Goal: Task Accomplishment & Management: Use online tool/utility

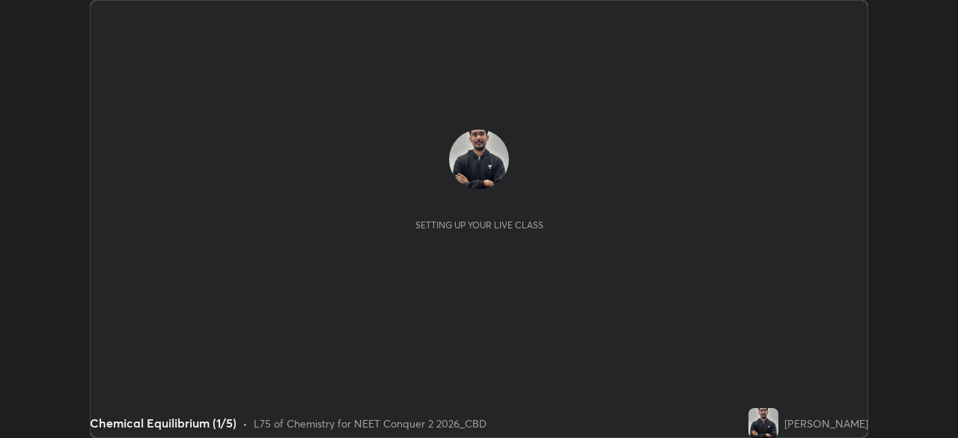
scroll to position [438, 958]
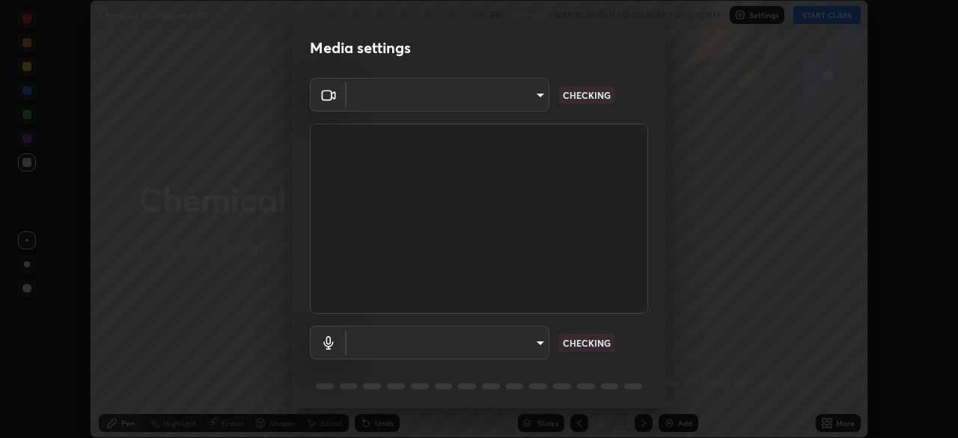
type input "ad6597066c7fc2f7d8a9df135791801f2c5e1b342417c3fbae4c684dc851fcd2"
type input "9504114d88cd1e9f0ed6bff3d9927e44ebb011f85b2675eab88aad570231dfa9"
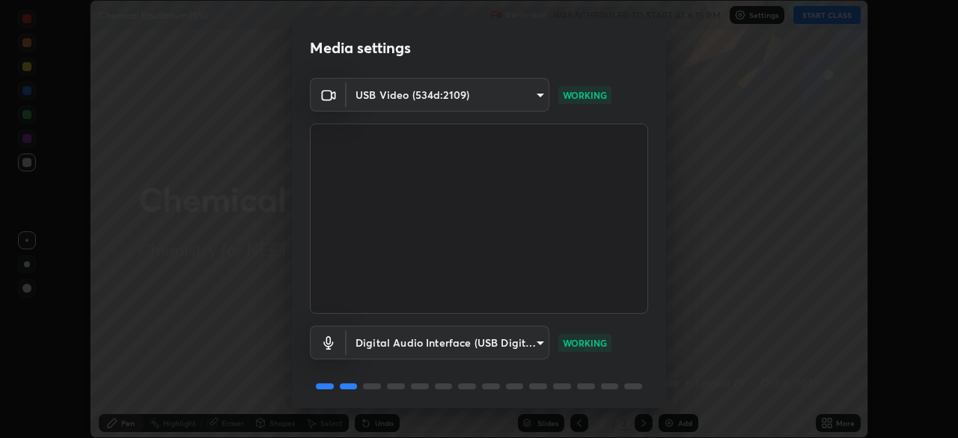
scroll to position [53, 0]
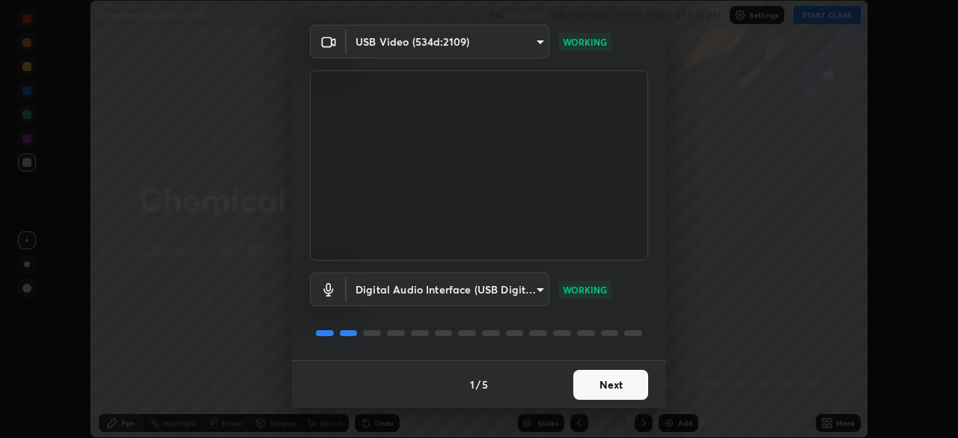
click at [600, 378] on button "Next" at bounding box center [611, 385] width 75 height 30
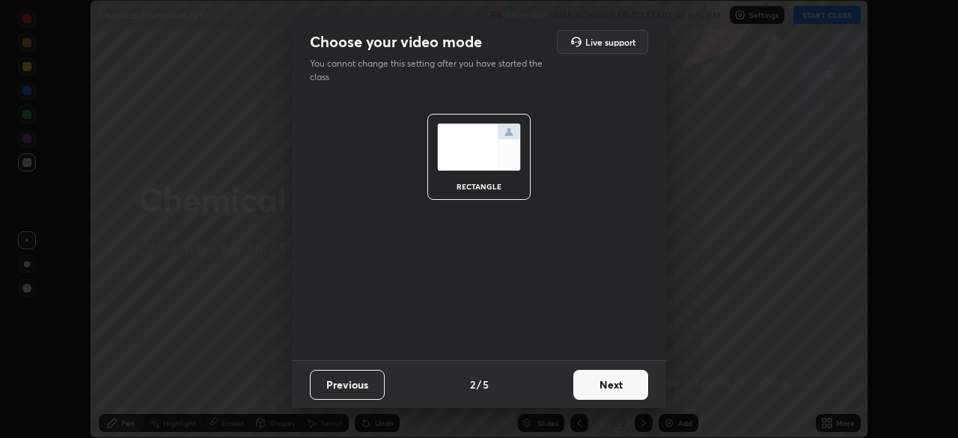
click at [597, 384] on button "Next" at bounding box center [611, 385] width 75 height 30
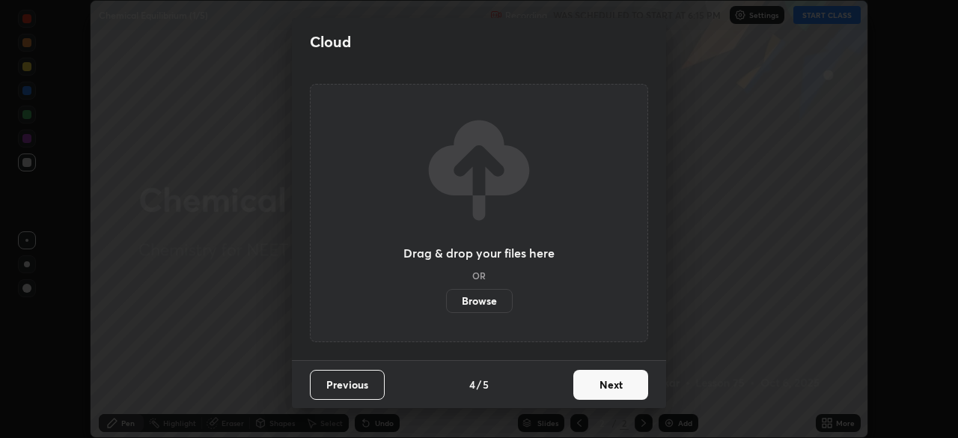
click at [593, 387] on button "Next" at bounding box center [611, 385] width 75 height 30
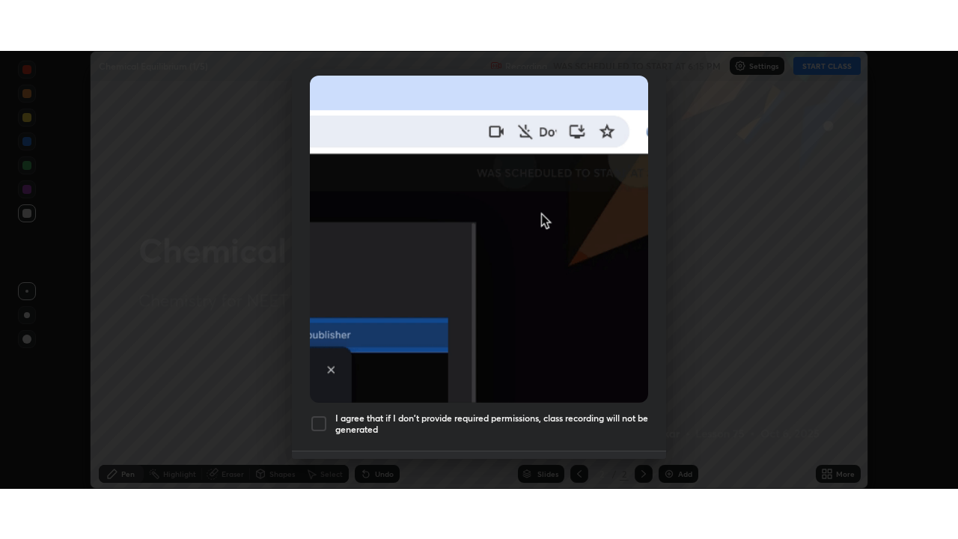
scroll to position [359, 0]
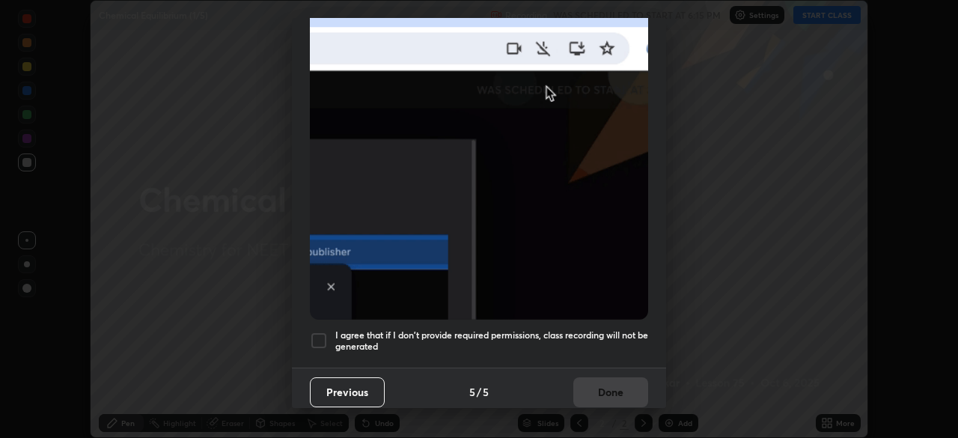
click at [517, 332] on h5 "I agree that if I don't provide required permissions, class recording will not …" at bounding box center [491, 340] width 313 height 23
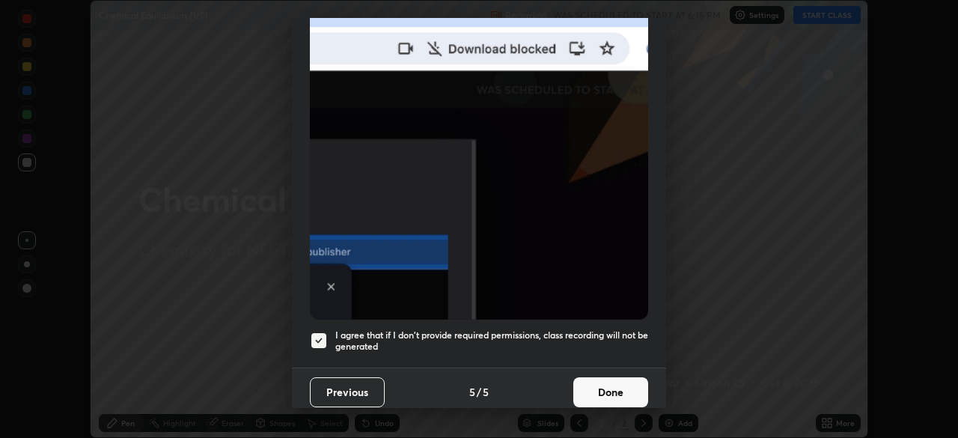
click at [610, 383] on button "Done" at bounding box center [611, 392] width 75 height 30
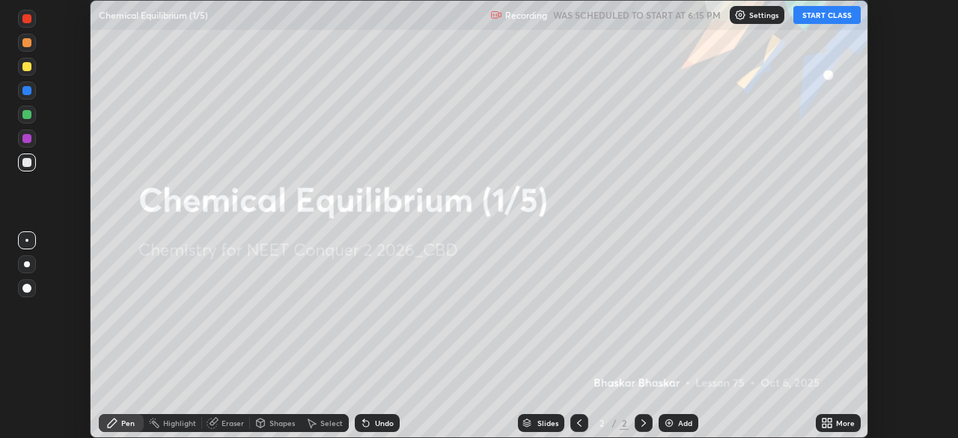
click at [675, 421] on div "Add" at bounding box center [679, 423] width 40 height 18
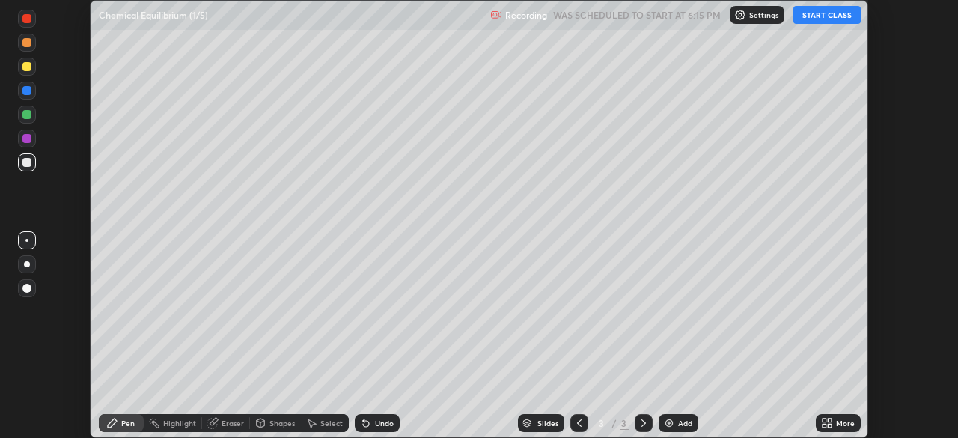
click at [838, 424] on div "More" at bounding box center [845, 422] width 19 height 7
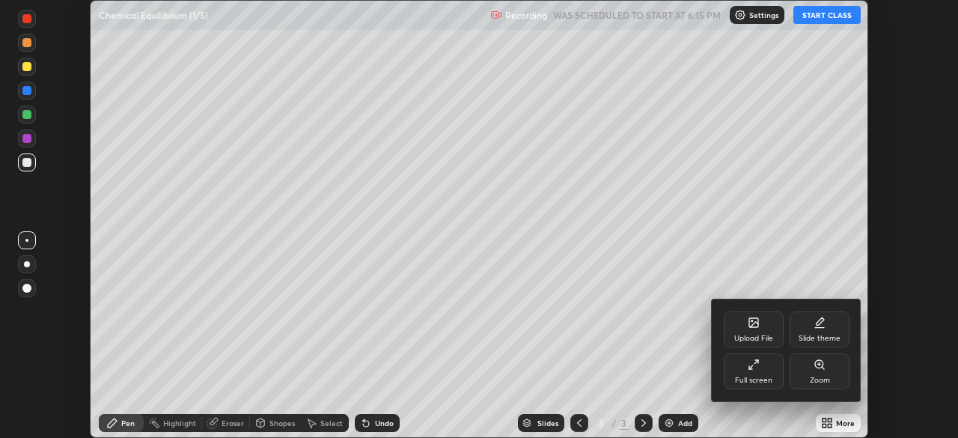
click at [751, 367] on icon at bounding box center [752, 367] width 4 height 4
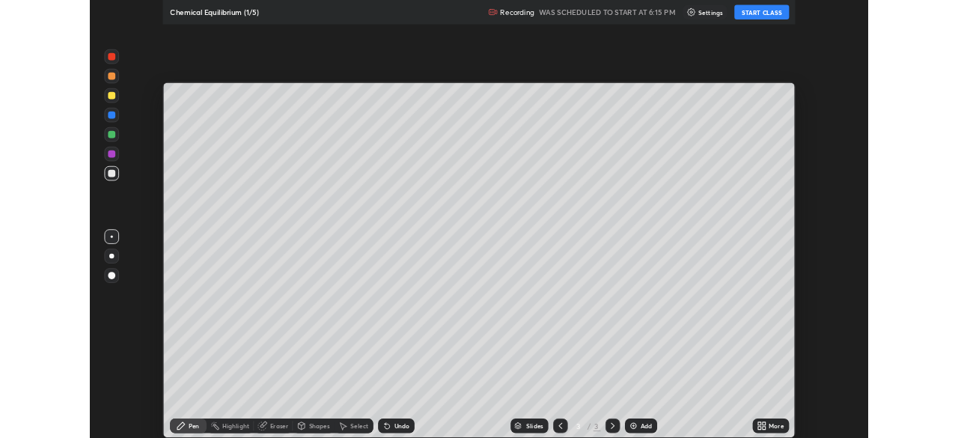
scroll to position [539, 958]
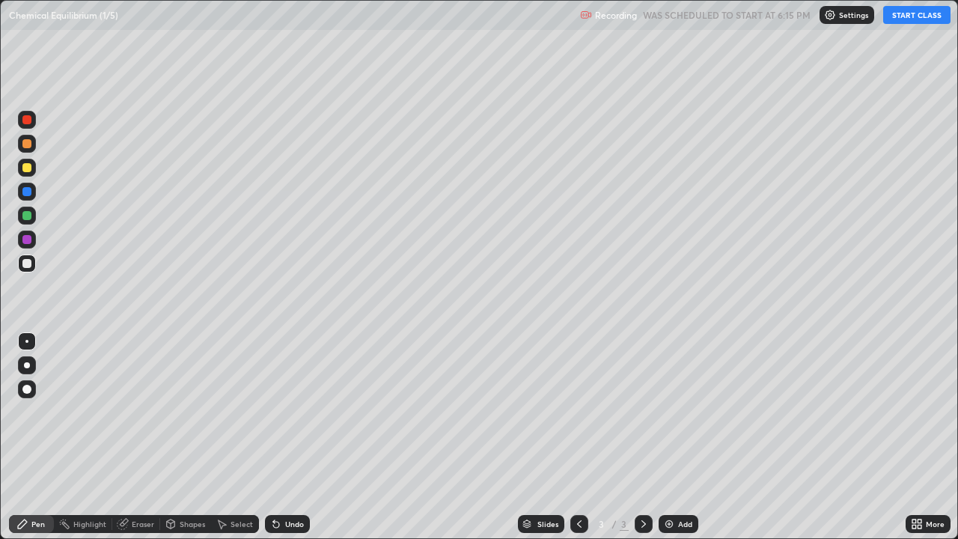
click at [913, 13] on button "START CLASS" at bounding box center [917, 15] width 67 height 18
click at [34, 362] on div at bounding box center [27, 365] width 18 height 18
click at [293, 437] on div "Undo" at bounding box center [287, 524] width 45 height 18
click at [681, 437] on div "Add" at bounding box center [685, 523] width 14 height 7
click at [297, 437] on div "Undo" at bounding box center [294, 523] width 19 height 7
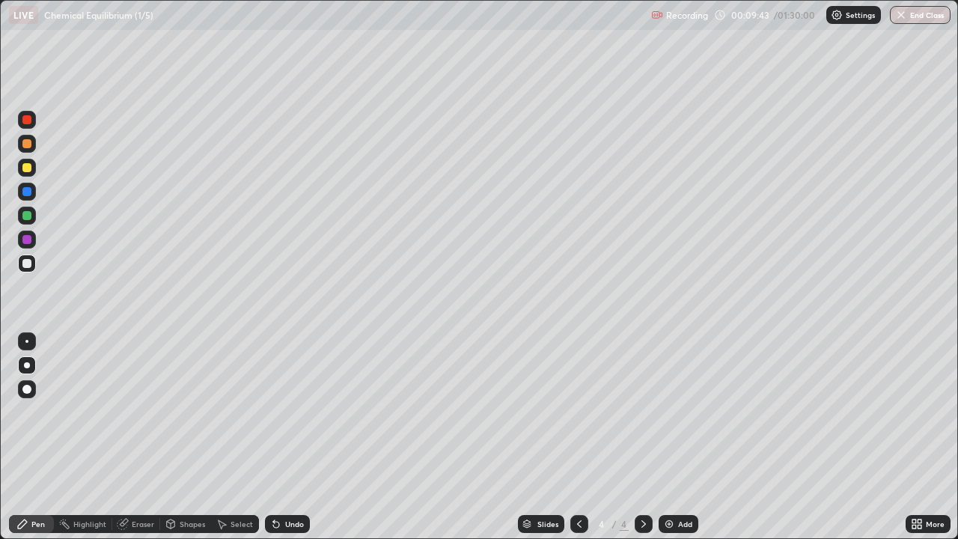
click at [688, 437] on div "Add" at bounding box center [679, 524] width 40 height 18
click at [577, 437] on icon at bounding box center [580, 524] width 12 height 12
click at [644, 437] on icon at bounding box center [644, 524] width 12 height 12
click at [684, 437] on div "Add" at bounding box center [685, 523] width 14 height 7
click at [678, 437] on div "Add" at bounding box center [685, 523] width 14 height 7
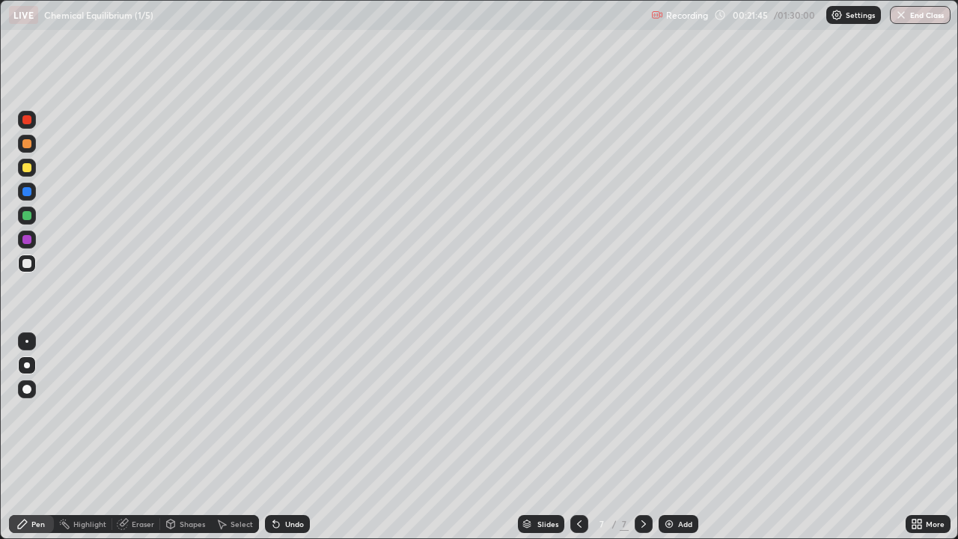
click at [29, 145] on div at bounding box center [26, 143] width 9 height 9
click at [27, 169] on div at bounding box center [26, 167] width 9 height 9
click at [31, 261] on div at bounding box center [26, 263] width 9 height 9
click at [292, 437] on div "Undo" at bounding box center [294, 523] width 19 height 7
click at [298, 437] on div "Undo" at bounding box center [294, 523] width 19 height 7
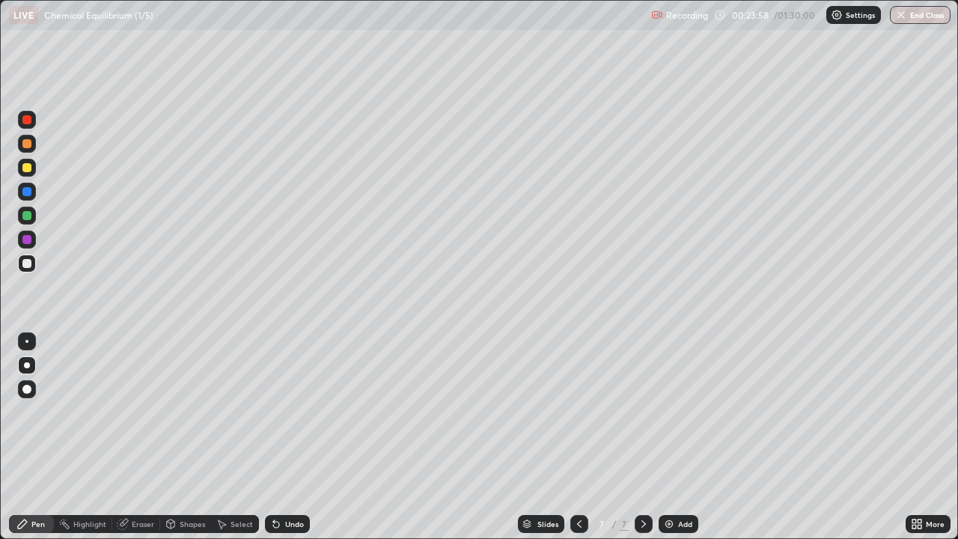
click at [297, 437] on div "Undo" at bounding box center [294, 523] width 19 height 7
click at [683, 437] on div "Add" at bounding box center [685, 523] width 14 height 7
click at [686, 437] on div "Add" at bounding box center [685, 523] width 14 height 7
click at [287, 437] on div "Undo" at bounding box center [294, 523] width 19 height 7
click at [285, 437] on div "Undo" at bounding box center [294, 523] width 19 height 7
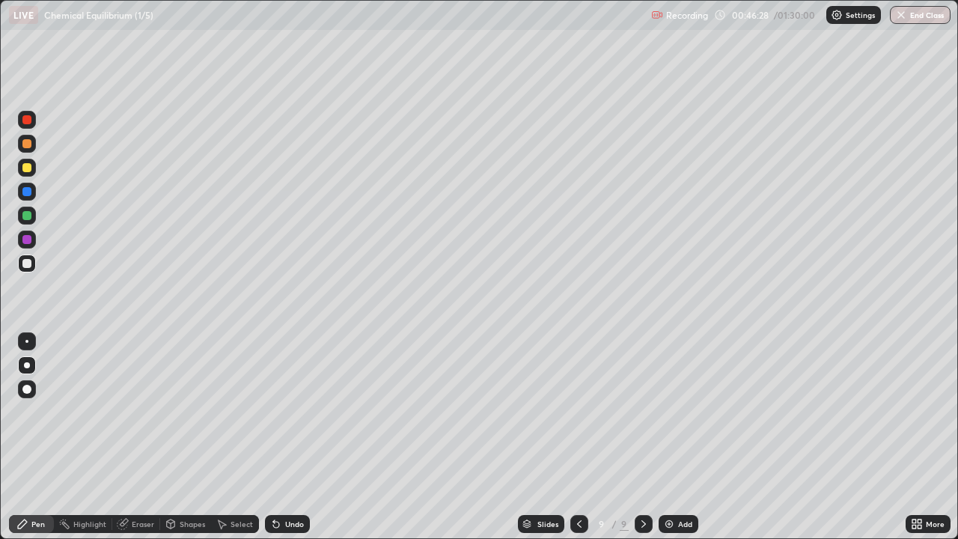
click at [152, 437] on div "Eraser" at bounding box center [143, 523] width 22 height 7
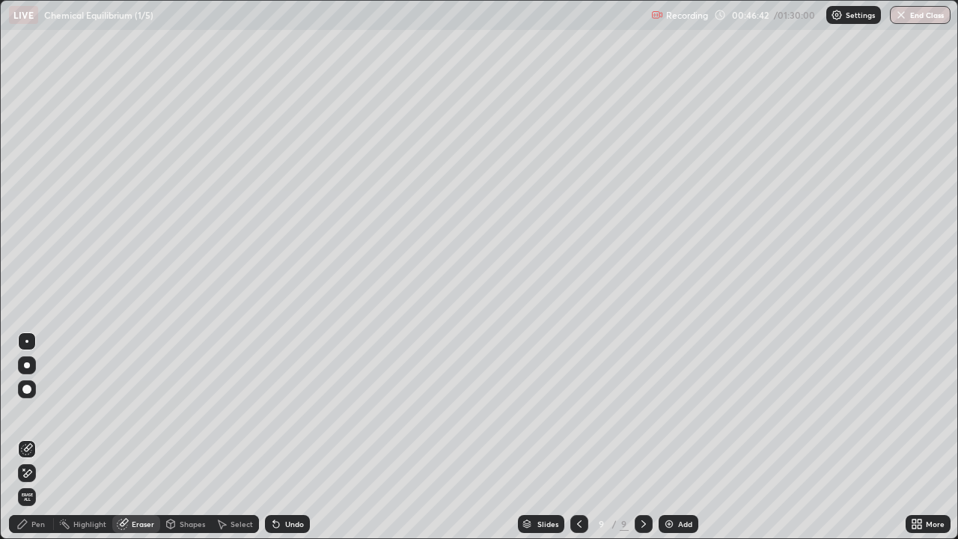
click at [41, 437] on div "Pen" at bounding box center [37, 523] width 13 height 7
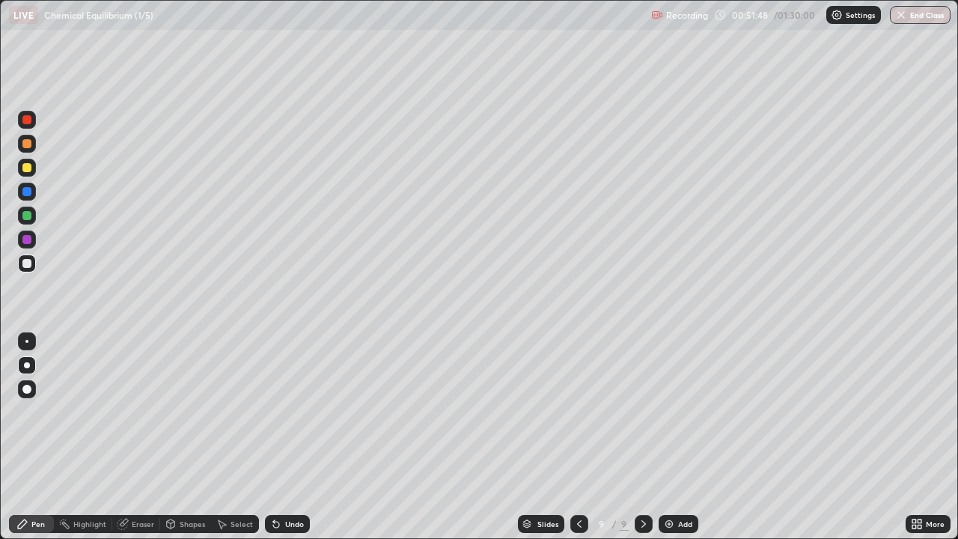
click at [680, 437] on div "Add" at bounding box center [685, 523] width 14 height 7
click at [33, 168] on div at bounding box center [27, 168] width 18 height 18
click at [29, 216] on div at bounding box center [26, 215] width 9 height 9
click at [28, 143] on div at bounding box center [26, 143] width 9 height 9
click at [28, 216] on div at bounding box center [26, 215] width 9 height 9
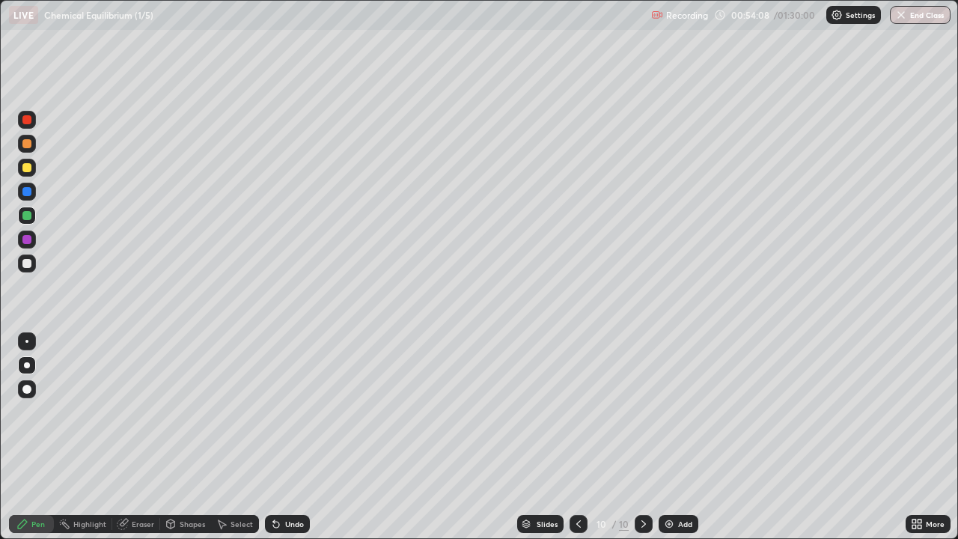
click at [33, 264] on div at bounding box center [27, 264] width 18 height 18
click at [29, 209] on div at bounding box center [27, 216] width 18 height 18
click at [27, 143] on div at bounding box center [26, 143] width 9 height 9
click at [29, 169] on div at bounding box center [26, 167] width 9 height 9
click at [34, 264] on div at bounding box center [27, 264] width 18 height 18
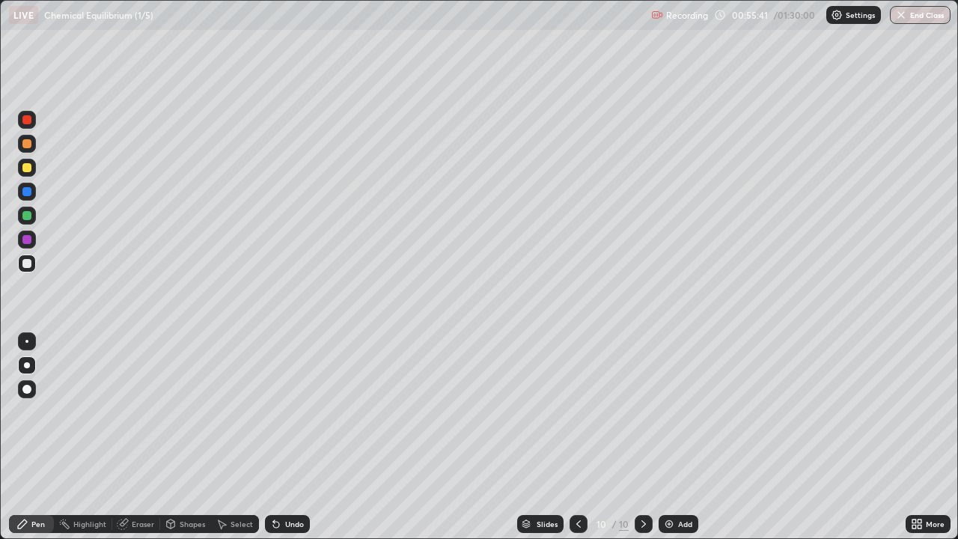
click at [31, 171] on div at bounding box center [26, 167] width 9 height 9
click at [29, 214] on div at bounding box center [26, 215] width 9 height 9
click at [28, 191] on div at bounding box center [26, 191] width 9 height 9
click at [28, 120] on div at bounding box center [26, 119] width 9 height 9
click at [293, 437] on div "Undo" at bounding box center [294, 523] width 19 height 7
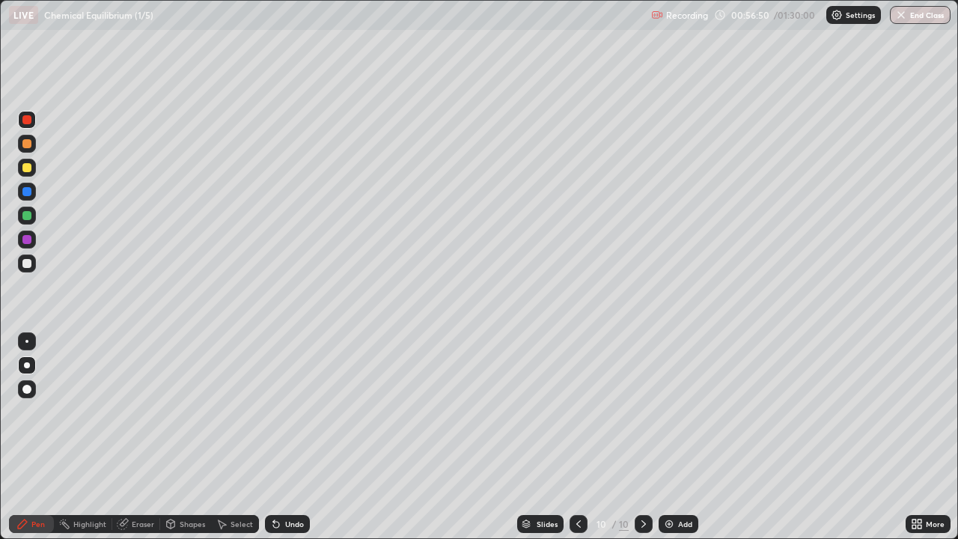
click at [294, 437] on div "Undo" at bounding box center [294, 523] width 19 height 7
click at [293, 437] on div "Undo" at bounding box center [294, 523] width 19 height 7
click at [293, 437] on div "Undo" at bounding box center [287, 524] width 45 height 18
click at [292, 437] on div "Undo" at bounding box center [287, 524] width 45 height 18
click at [296, 437] on div "Undo" at bounding box center [287, 524] width 45 height 18
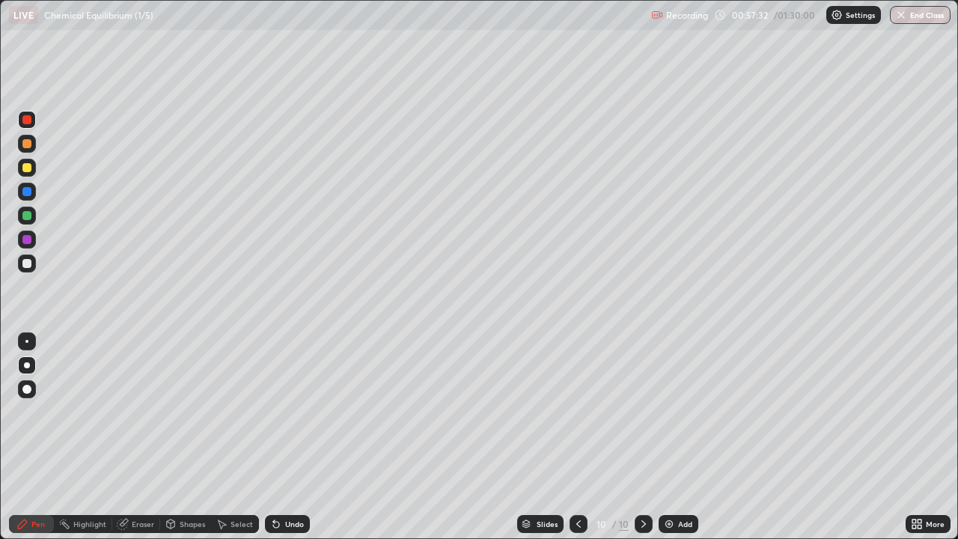
click at [29, 264] on div at bounding box center [26, 263] width 9 height 9
click at [681, 437] on div "Add" at bounding box center [685, 523] width 14 height 7
click at [299, 437] on div "Undo" at bounding box center [294, 523] width 19 height 7
click at [31, 213] on div at bounding box center [26, 215] width 9 height 9
click at [28, 147] on div at bounding box center [26, 143] width 9 height 9
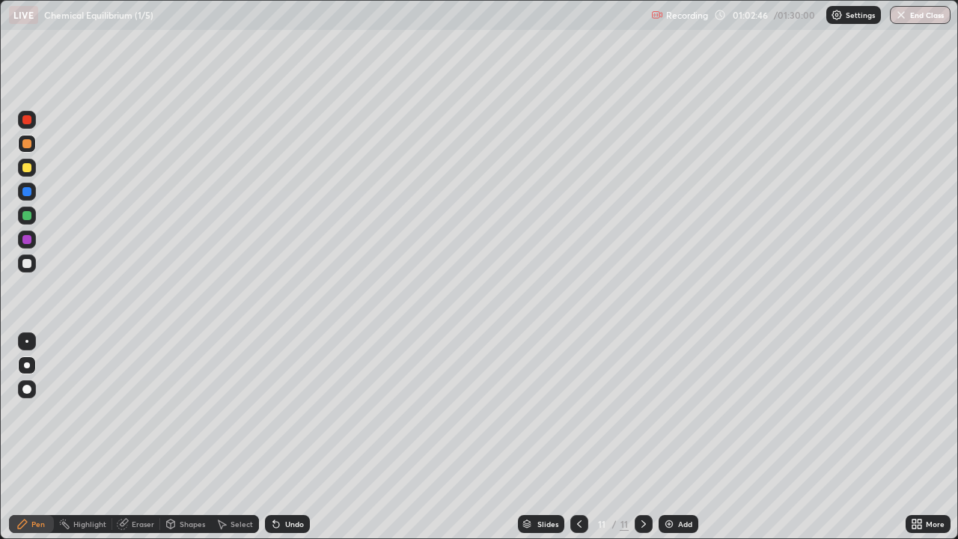
click at [292, 437] on div "Undo" at bounding box center [294, 523] width 19 height 7
click at [34, 260] on div at bounding box center [27, 264] width 18 height 18
click at [34, 215] on div at bounding box center [27, 216] width 18 height 18
click at [35, 143] on div at bounding box center [27, 144] width 18 height 18
click at [33, 263] on div at bounding box center [27, 264] width 18 height 18
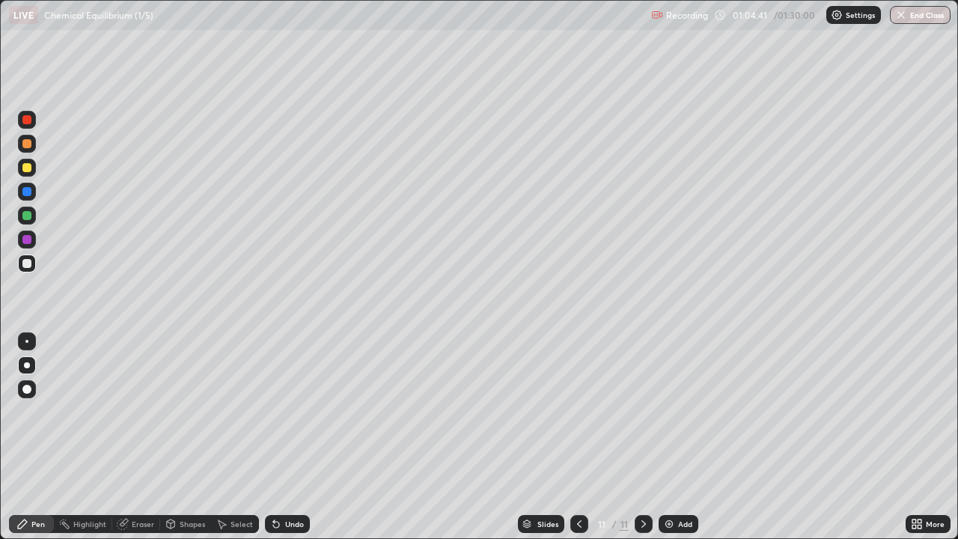
click at [32, 216] on div at bounding box center [27, 216] width 18 height 18
click at [29, 144] on div at bounding box center [26, 143] width 9 height 9
click at [285, 437] on div "Undo" at bounding box center [294, 523] width 19 height 7
click at [34, 264] on div at bounding box center [27, 264] width 18 height 18
click at [675, 437] on div "Add" at bounding box center [679, 524] width 40 height 18
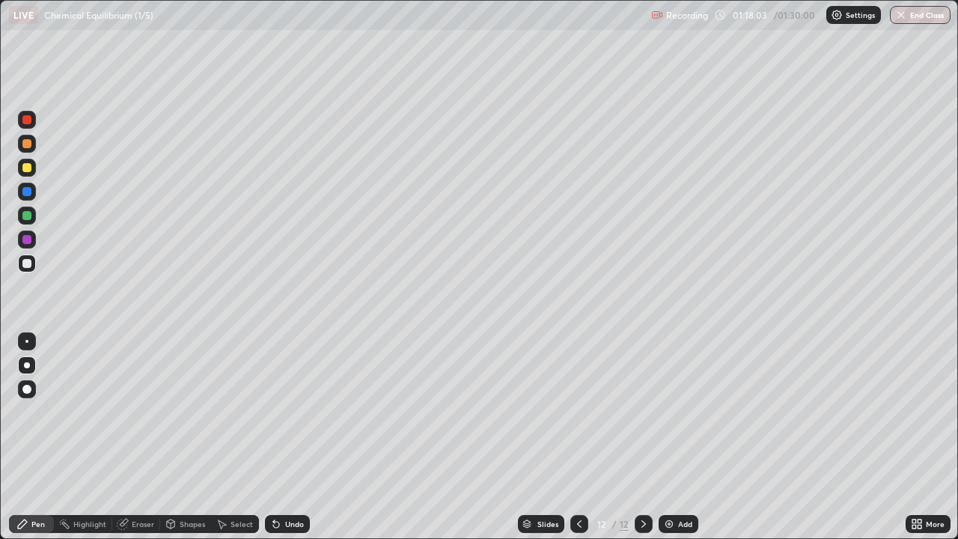
click at [688, 437] on div "Add" at bounding box center [685, 523] width 14 height 7
click at [296, 437] on div "Undo" at bounding box center [287, 524] width 45 height 18
click at [294, 437] on div "Undo" at bounding box center [294, 523] width 19 height 7
click at [291, 437] on div "Undo" at bounding box center [294, 523] width 19 height 7
click at [301, 437] on div "Undo" at bounding box center [294, 523] width 19 height 7
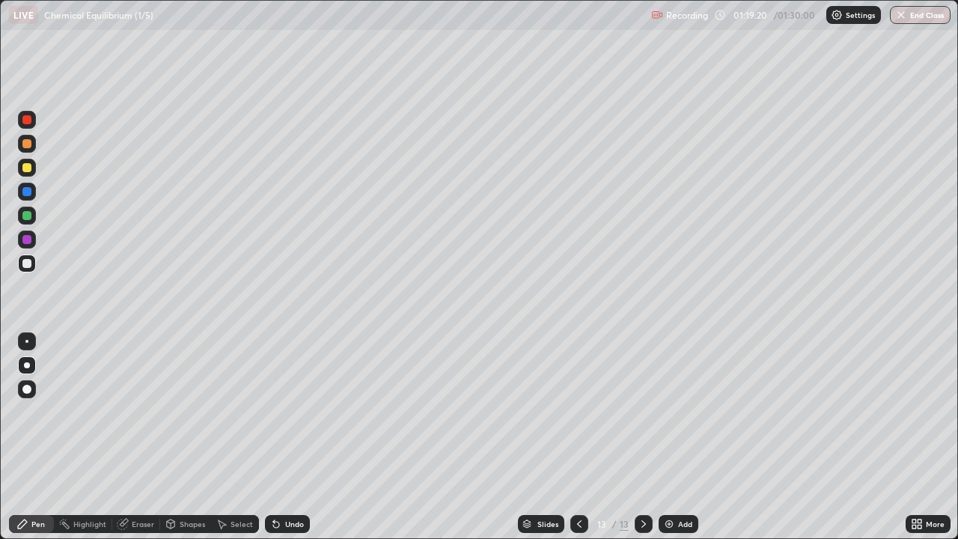
click at [291, 437] on div "Undo" at bounding box center [294, 523] width 19 height 7
click at [292, 437] on div "Undo" at bounding box center [294, 523] width 19 height 7
click at [133, 437] on div "Eraser" at bounding box center [143, 523] width 22 height 7
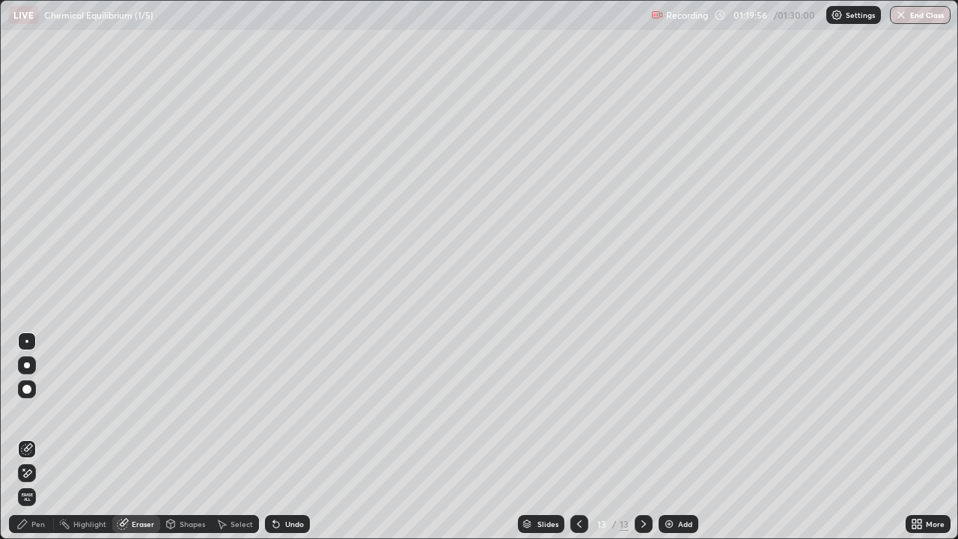
click at [36, 437] on div "Pen" at bounding box center [37, 523] width 13 height 7
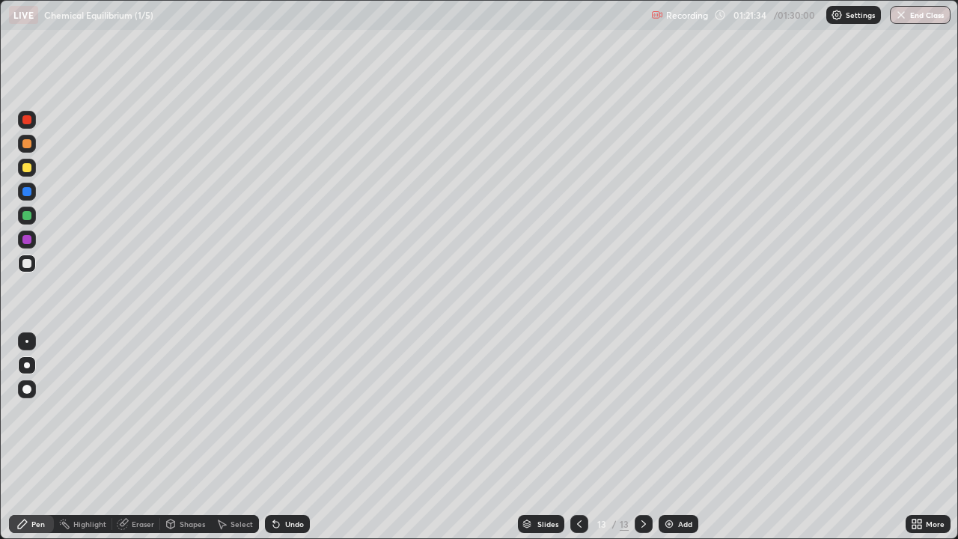
click at [138, 437] on div "Eraser" at bounding box center [143, 523] width 22 height 7
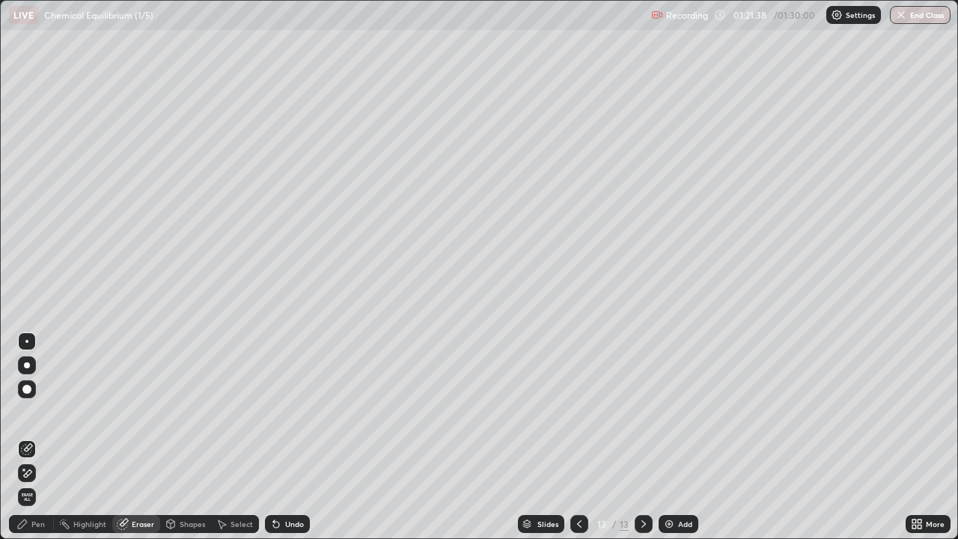
click at [40, 437] on div "Pen" at bounding box center [37, 523] width 13 height 7
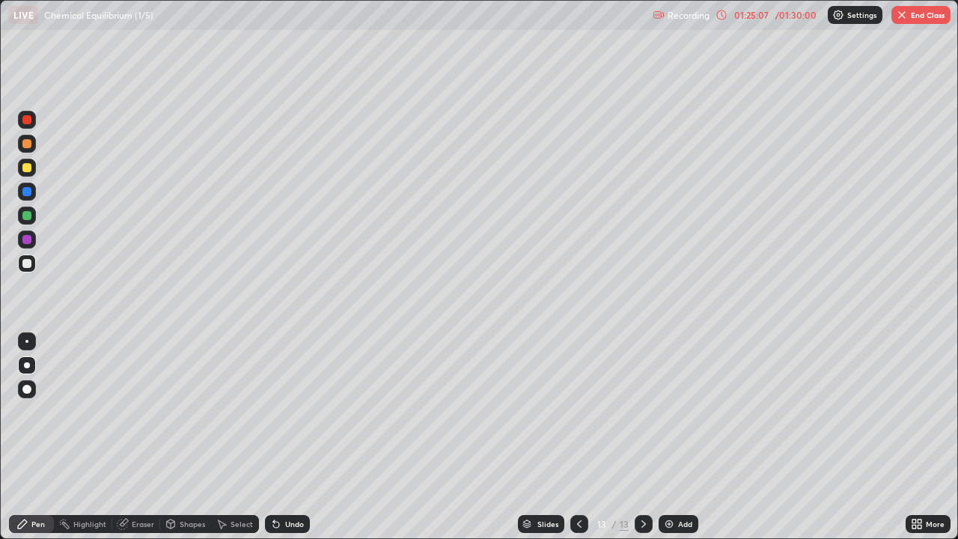
click at [29, 165] on div at bounding box center [26, 167] width 9 height 9
click at [933, 11] on button "End Class" at bounding box center [921, 15] width 59 height 18
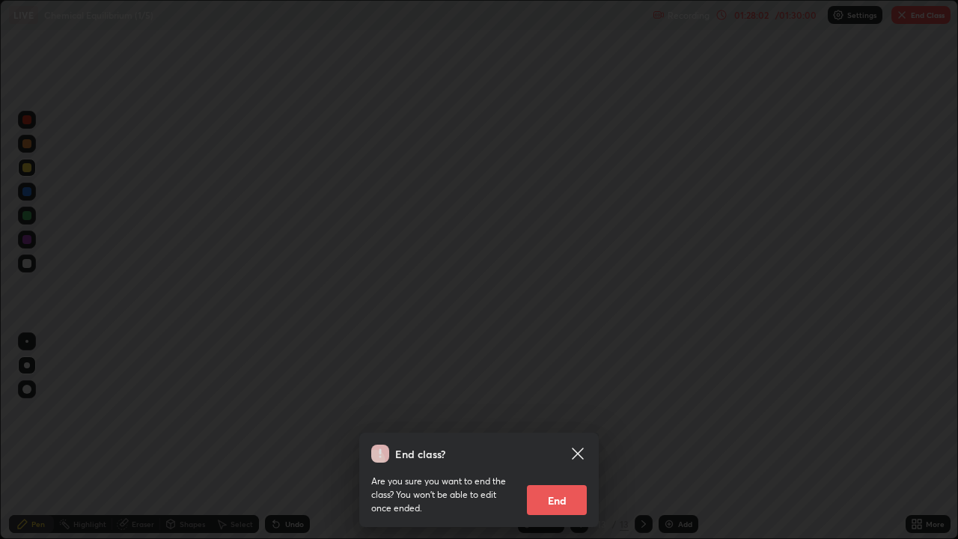
click at [564, 437] on button "End" at bounding box center [557, 500] width 60 height 30
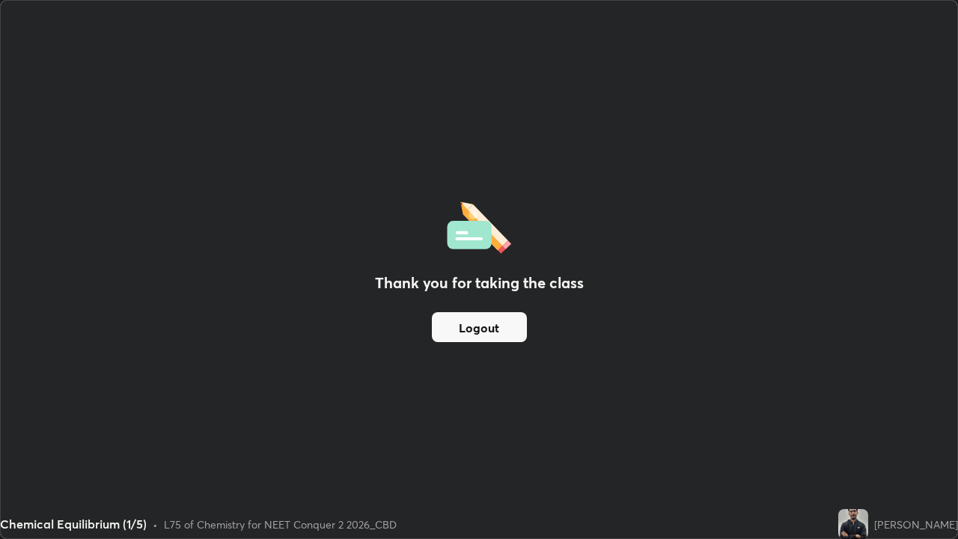
click at [511, 329] on button "Logout" at bounding box center [479, 327] width 95 height 30
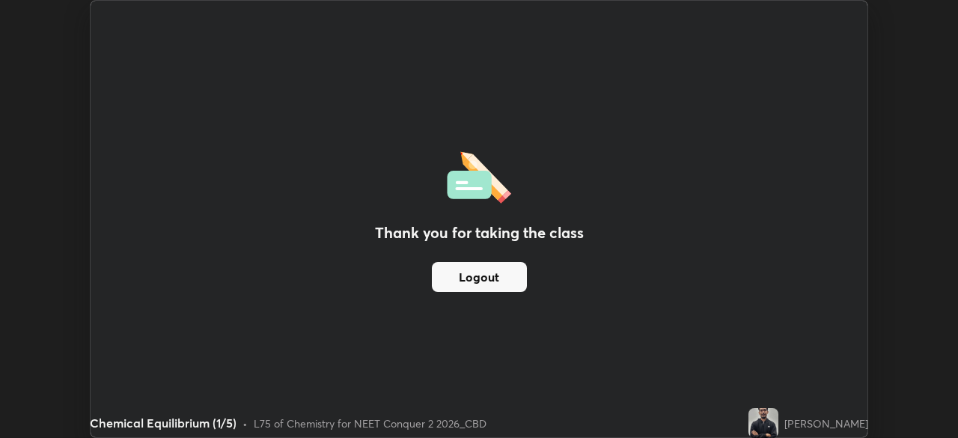
scroll to position [74443, 73923]
